Goal: Navigation & Orientation: Find specific page/section

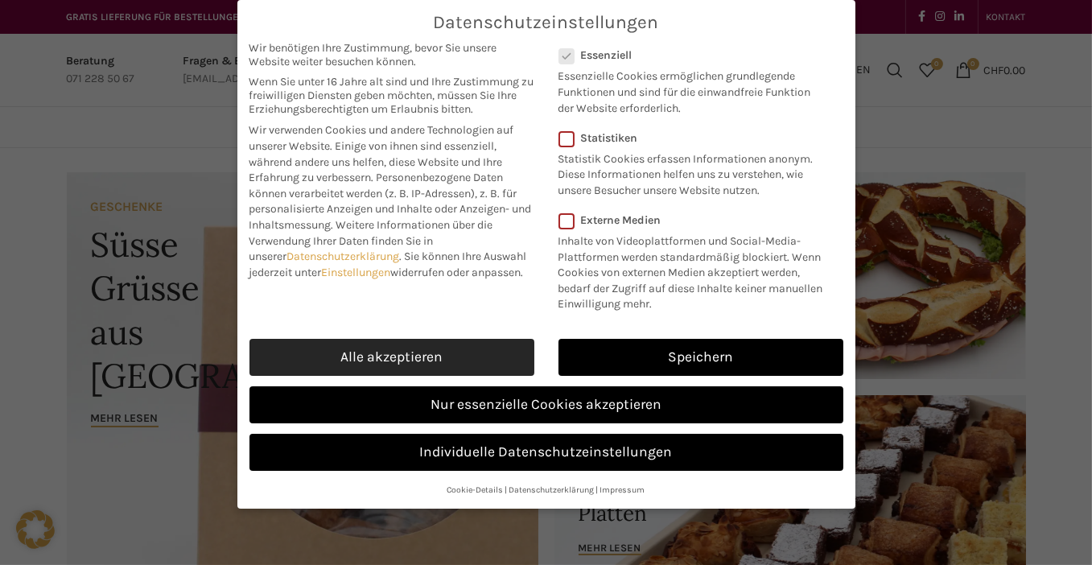
click at [471, 354] on link "Alle akzeptieren" at bounding box center [391, 357] width 285 height 37
checkbox input "true"
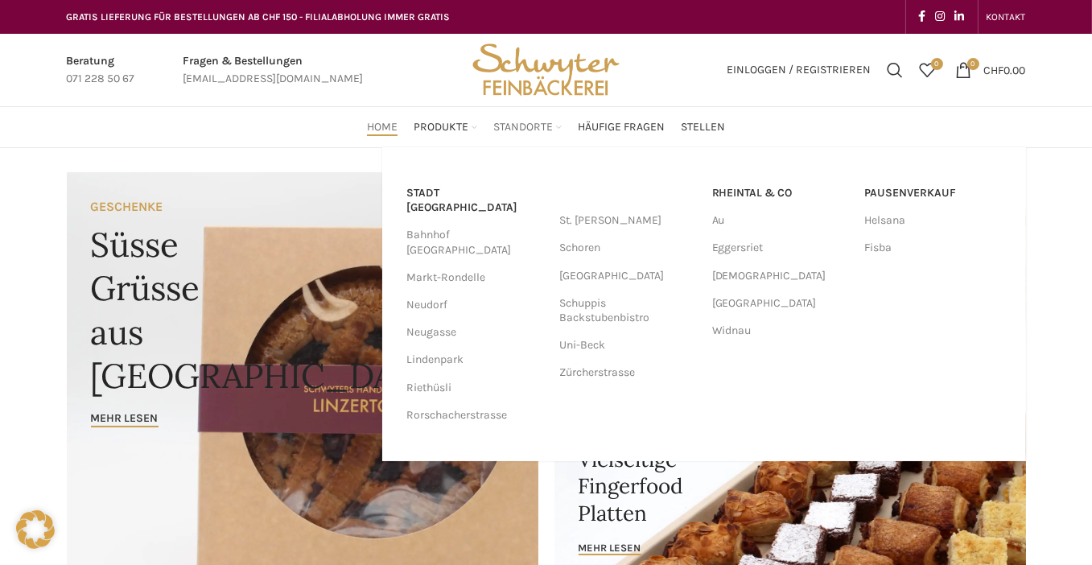
click at [520, 122] on span "Standorte" at bounding box center [523, 127] width 60 height 15
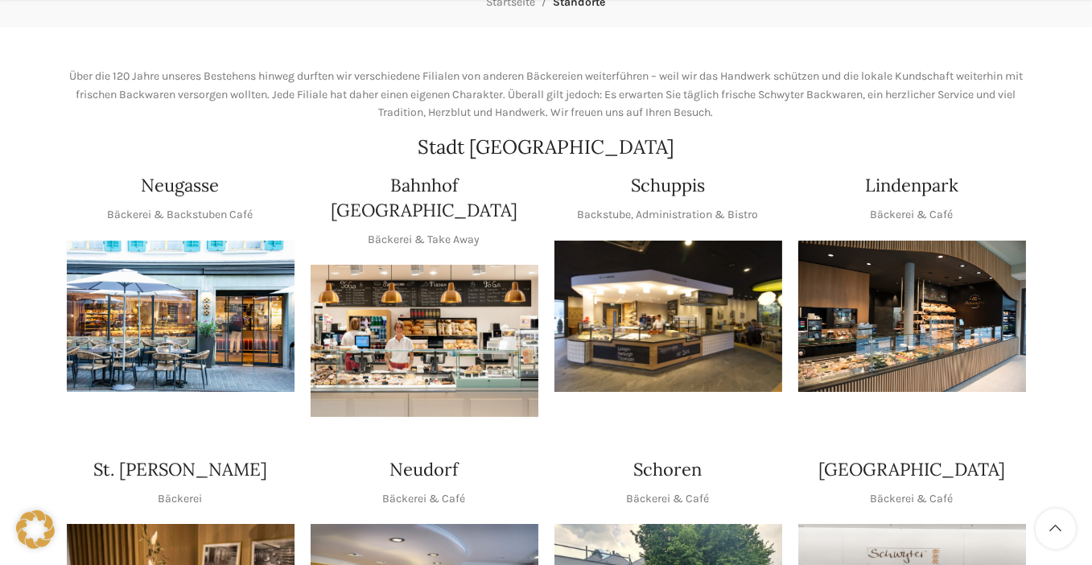
scroll to position [322, 0]
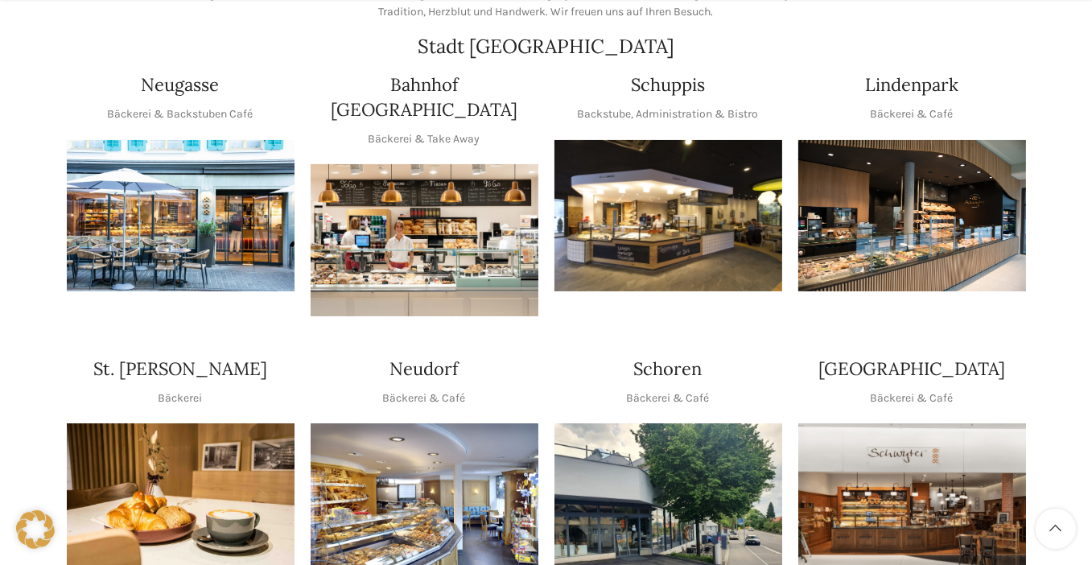
click at [911, 237] on img "1 / 1" at bounding box center [912, 216] width 228 height 152
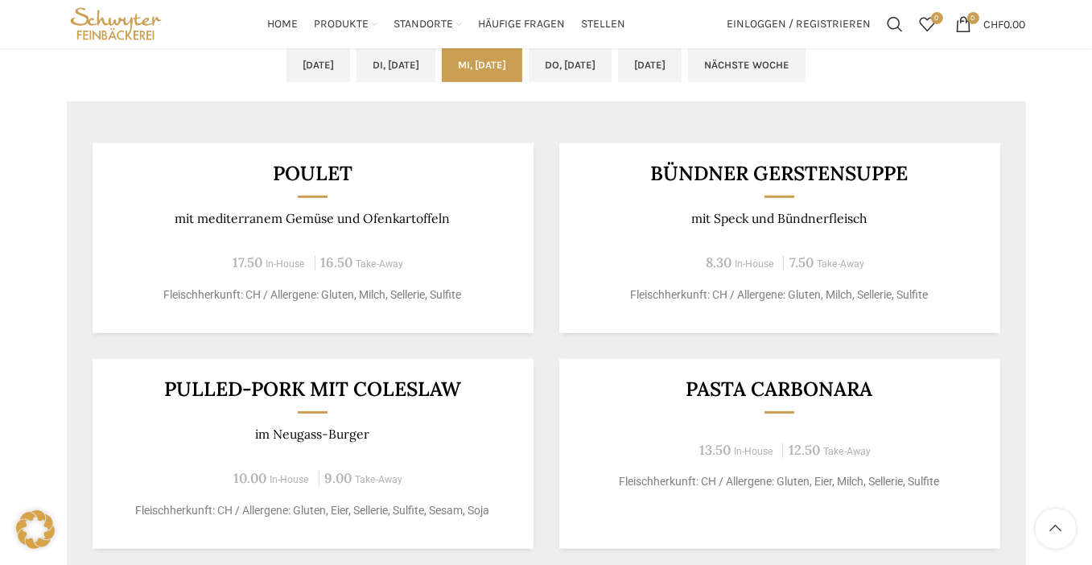
scroll to position [965, 0]
